Goal: Task Accomplishment & Management: Complete application form

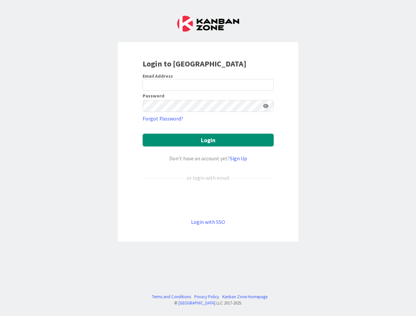
click at [208, 158] on div "Don’t have an account yet? Sign Up" at bounding box center [208, 159] width 131 height 8
click at [266, 106] on icon at bounding box center [265, 106] width 5 height 5
click at [208, 140] on button "Login" at bounding box center [208, 140] width 131 height 13
